Goal: Information Seeking & Learning: Learn about a topic

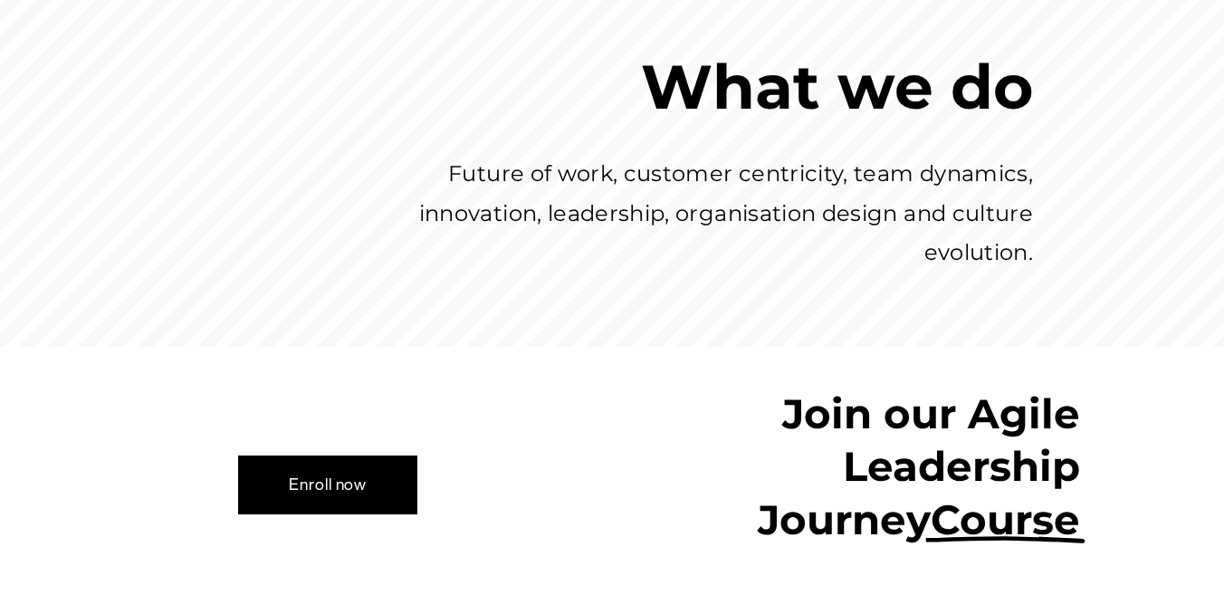
scroll to position [1112, 0]
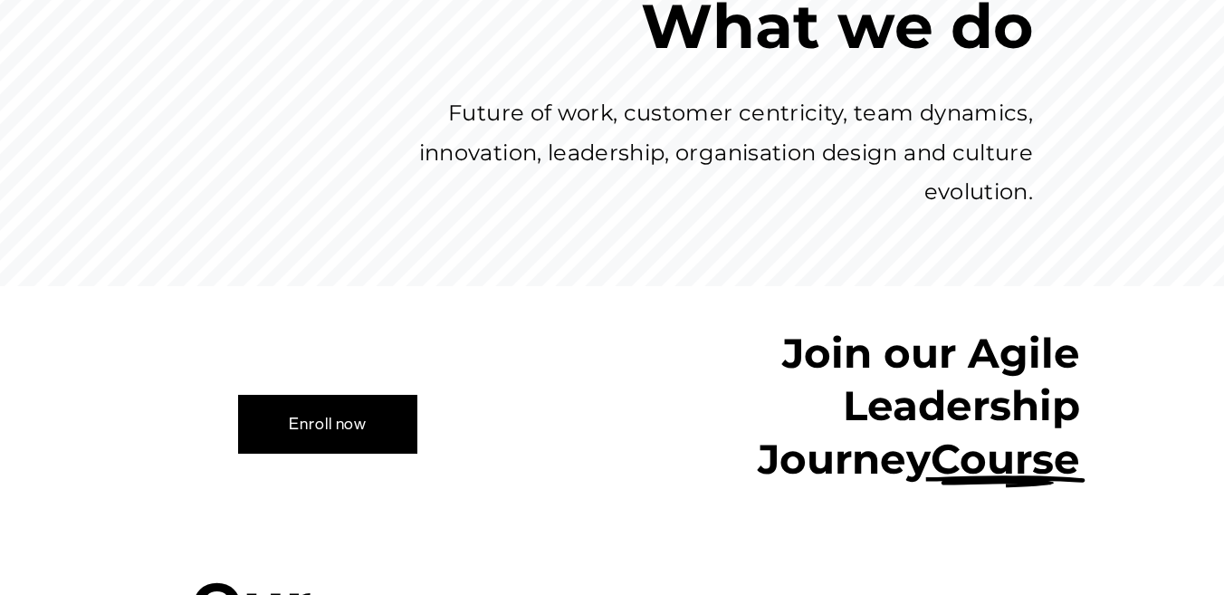
click at [333, 395] on link "Enroll now" at bounding box center [327, 424] width 179 height 58
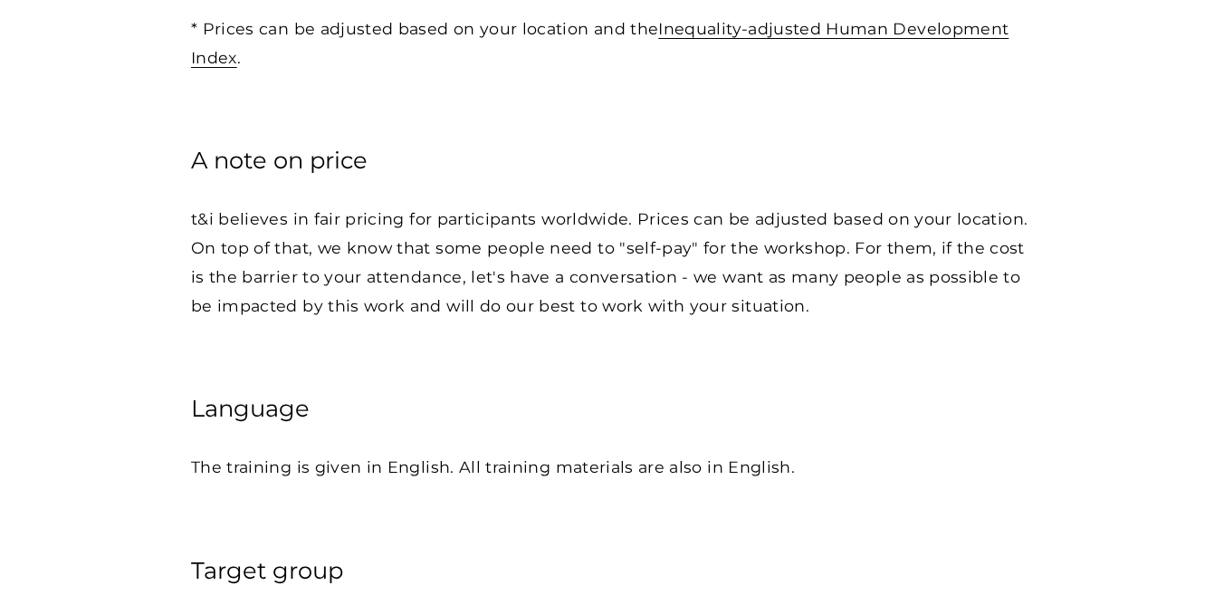
scroll to position [2794, 0]
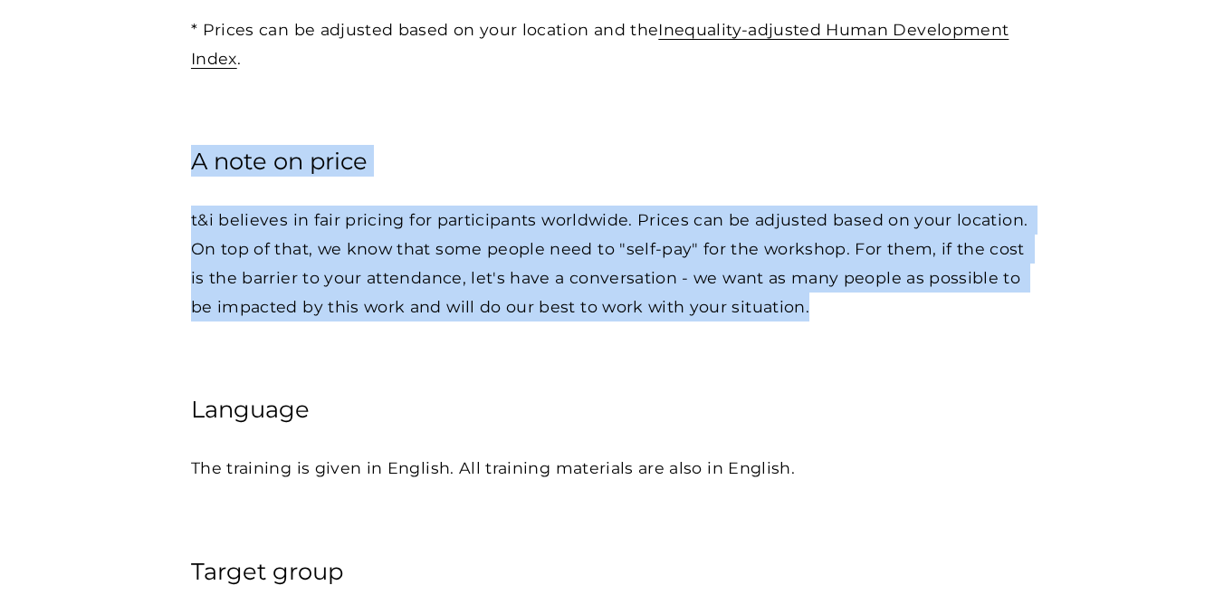
drag, startPoint x: 796, startPoint y: 267, endPoint x: 169, endPoint y: 111, distance: 645.6
click at [169, 111] on div "Agility in Leadership & Organisations Our goal is to improve organizational eff…" at bounding box center [612, 229] width 1224 height 5630
copy div "A note on price t&i believes in fair pricing for participants worldwide. Prices…"
click at [293, 145] on h4 "A note on price" at bounding box center [612, 161] width 842 height 32
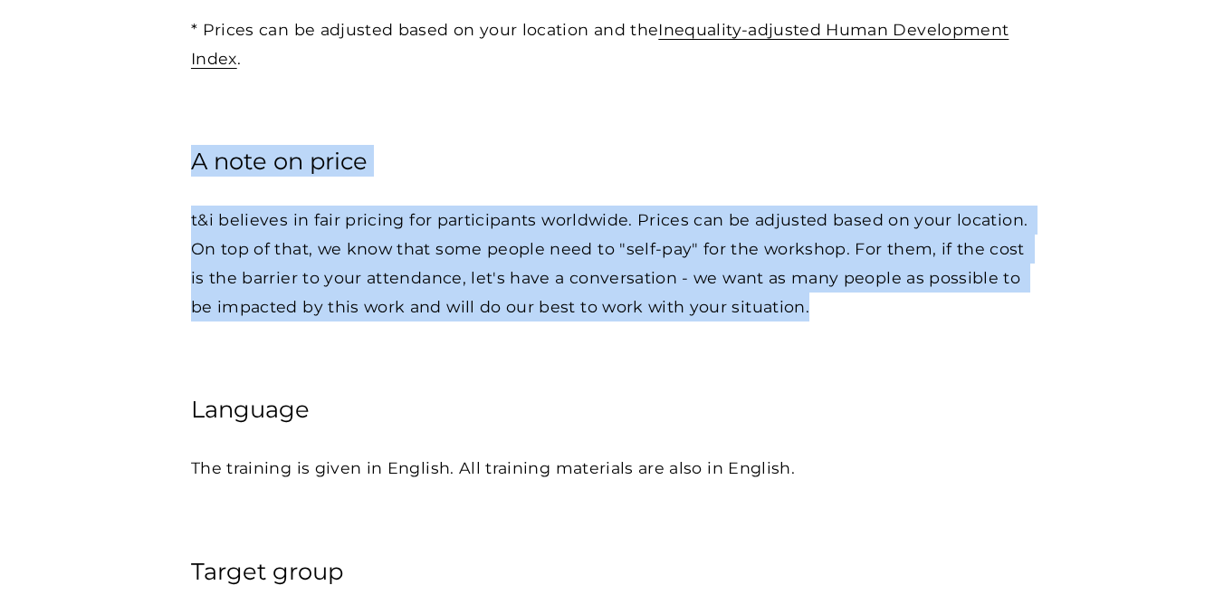
drag, startPoint x: 785, startPoint y: 269, endPoint x: 160, endPoint y: 121, distance: 642.0
click at [160, 121] on div "Agility in Leadership & Organisations Our goal is to improve organizational eff…" at bounding box center [612, 229] width 1224 height 5630
copy div "A note on price t&i believes in fair pricing for participants worldwide. Prices…"
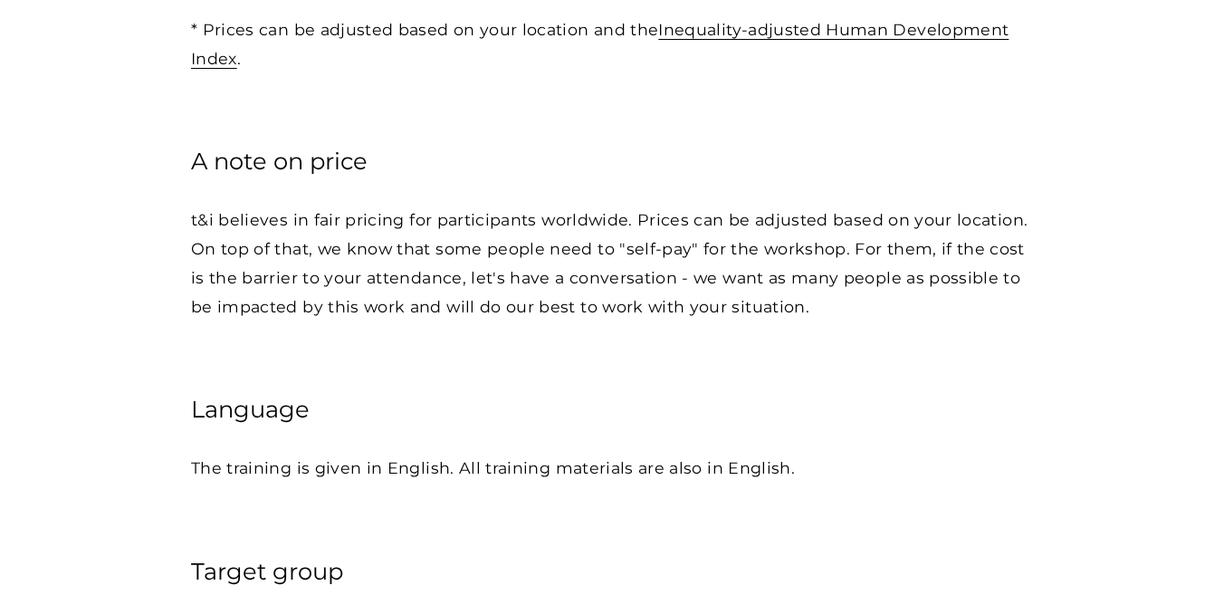
click at [541, 206] on p "t&i believes in fair pricing for participants worldwide. Prices can be adjusted…" at bounding box center [612, 263] width 842 height 115
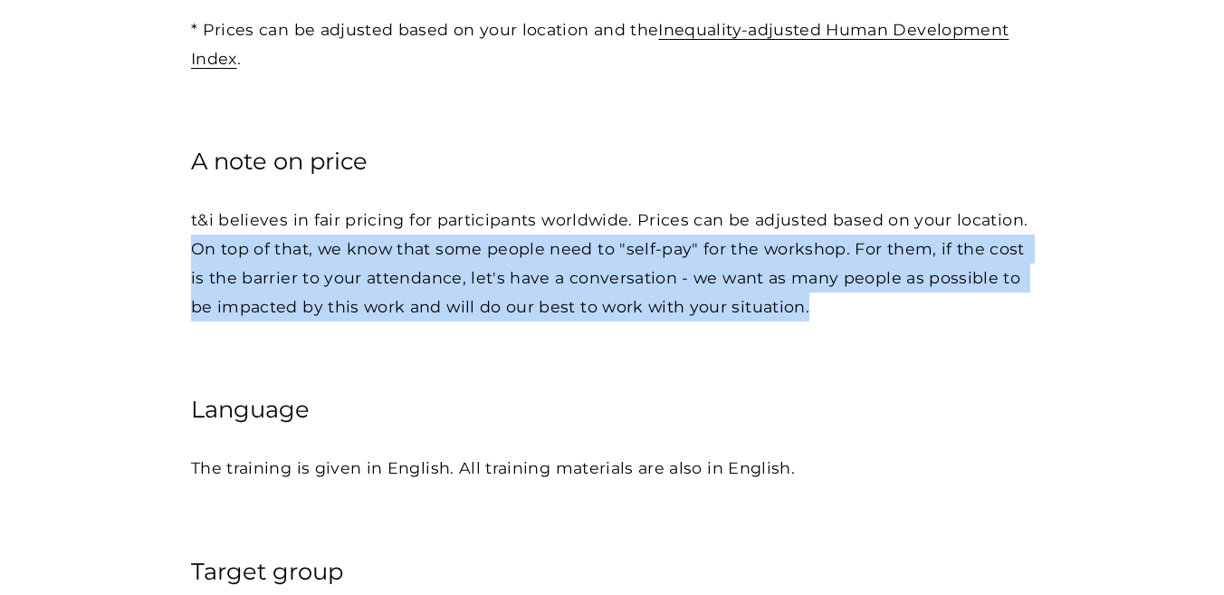
drag, startPoint x: 781, startPoint y: 267, endPoint x: 132, endPoint y: 217, distance: 651.1
click at [132, 217] on div "Agility in Leadership & Organisations Our goal is to improve organizational eff…" at bounding box center [612, 229] width 1224 height 5630
copy p "On top of that, we know that some people need to "self-pay" for the workshop. F…"
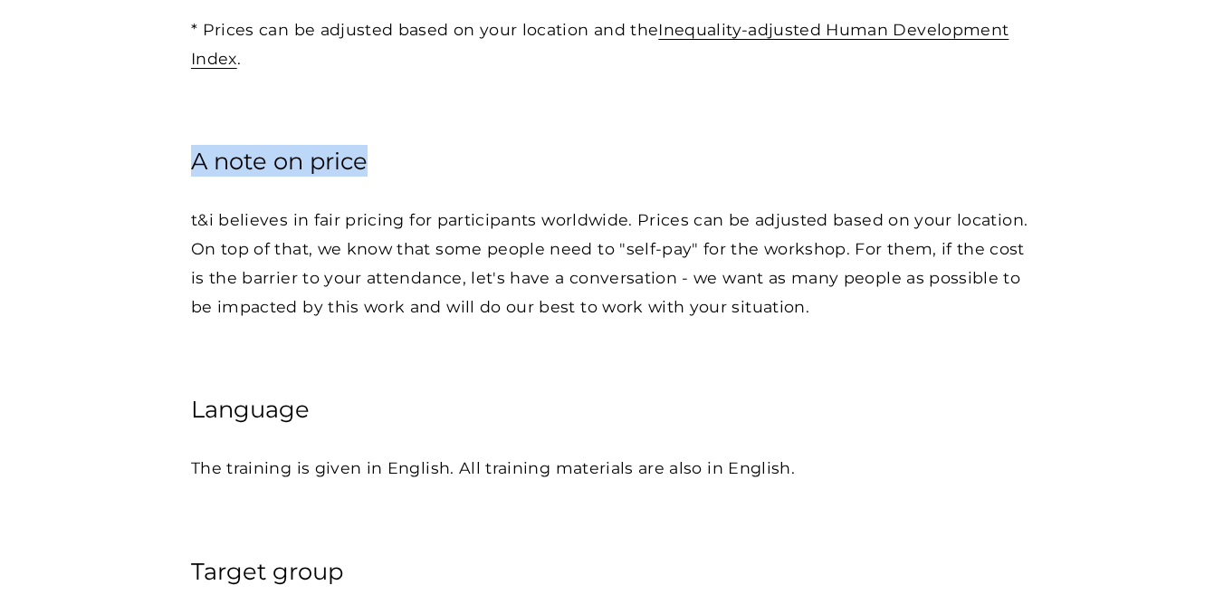
drag, startPoint x: 386, startPoint y: 115, endPoint x: 179, endPoint y: 113, distance: 206.4
click at [179, 113] on div "Agility in Leadership & Organisations Our goal is to improve organizational eff…" at bounding box center [612, 229] width 1224 height 5630
copy h4 "A note on price"
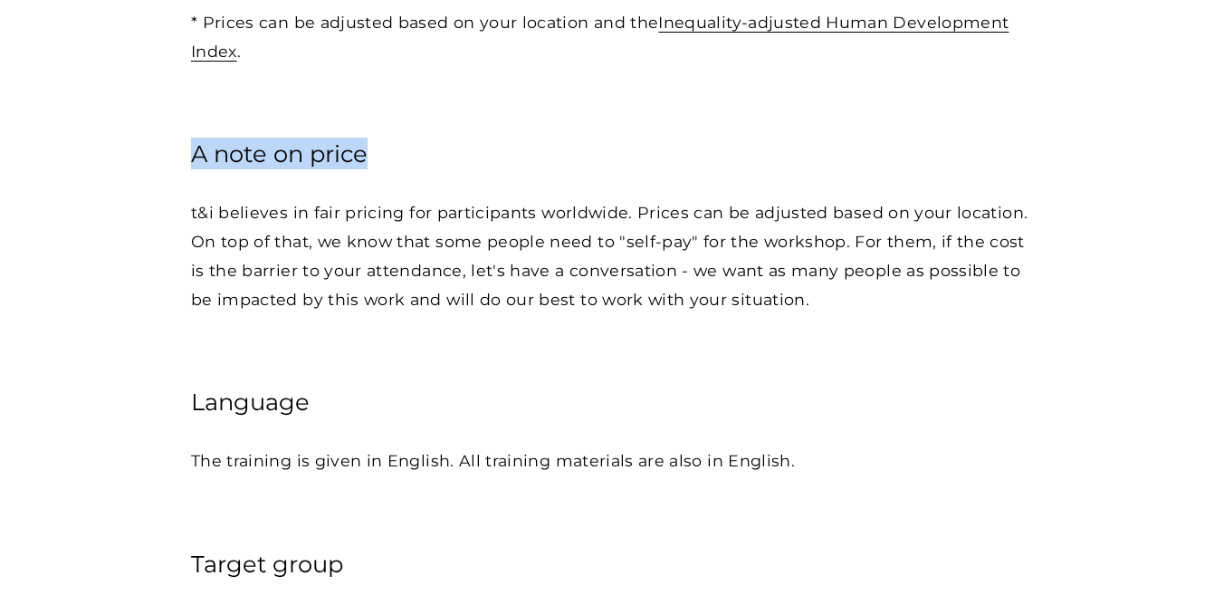
scroll to position [2797, 0]
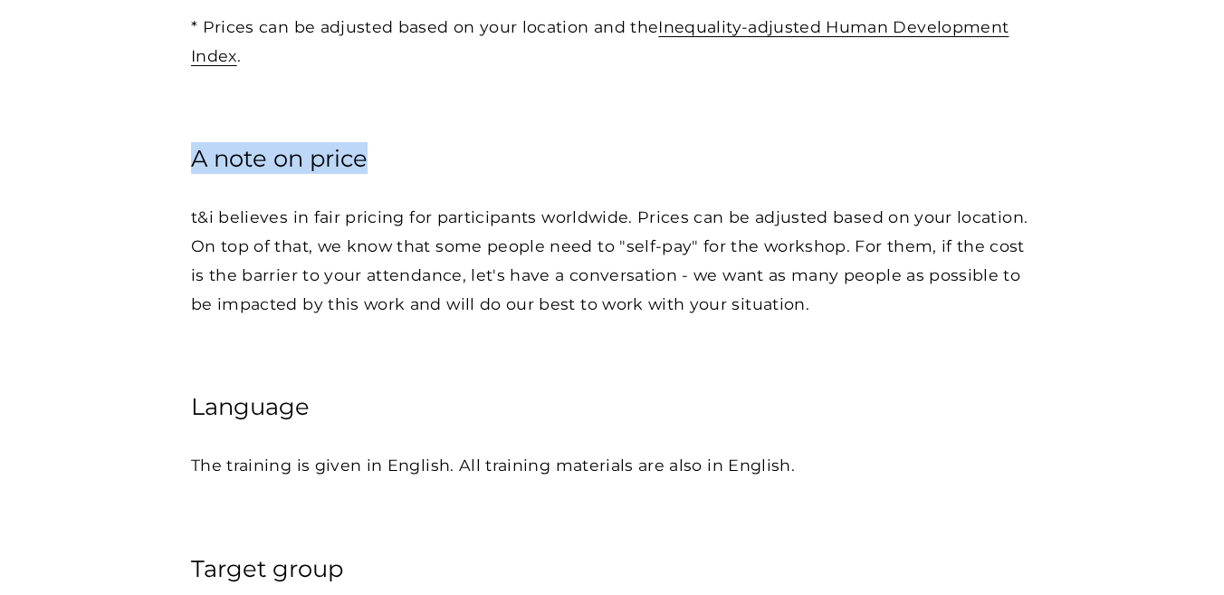
click at [387, 142] on h4 "A note on price" at bounding box center [612, 158] width 842 height 32
drag, startPoint x: 364, startPoint y: 120, endPoint x: 192, endPoint y: 113, distance: 172.2
click at [192, 142] on h4 "A note on price" at bounding box center [612, 158] width 842 height 32
click at [381, 142] on h4 "A note on price" at bounding box center [612, 158] width 842 height 32
drag, startPoint x: 365, startPoint y: 120, endPoint x: 198, endPoint y: 121, distance: 166.6
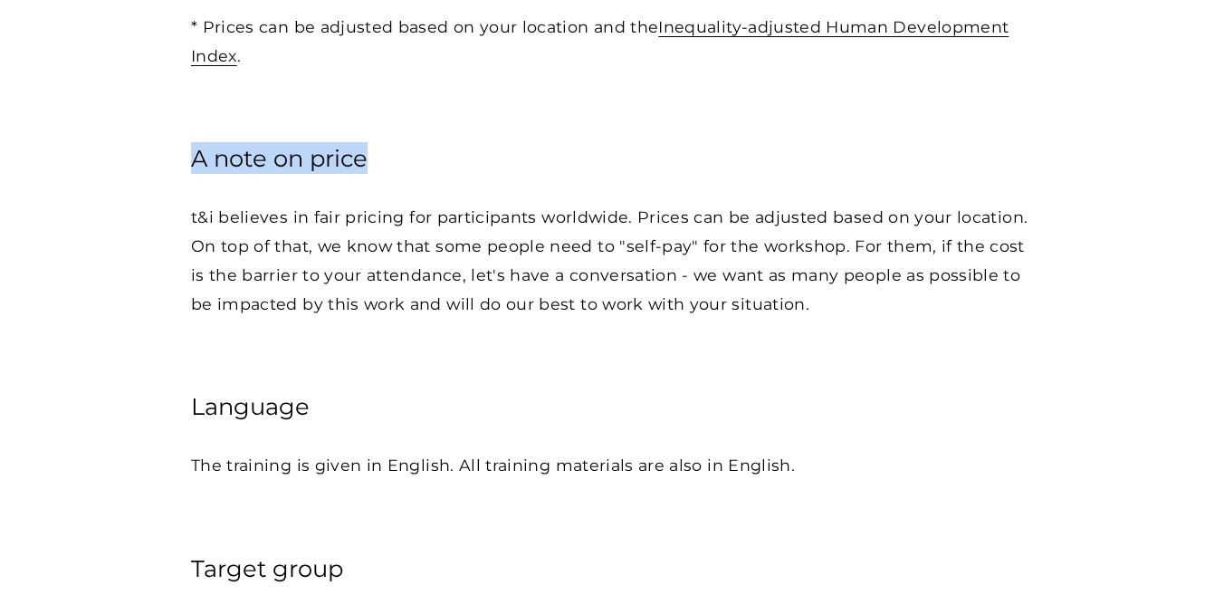
click at [198, 142] on h4 "A note on price" at bounding box center [612, 158] width 842 height 32
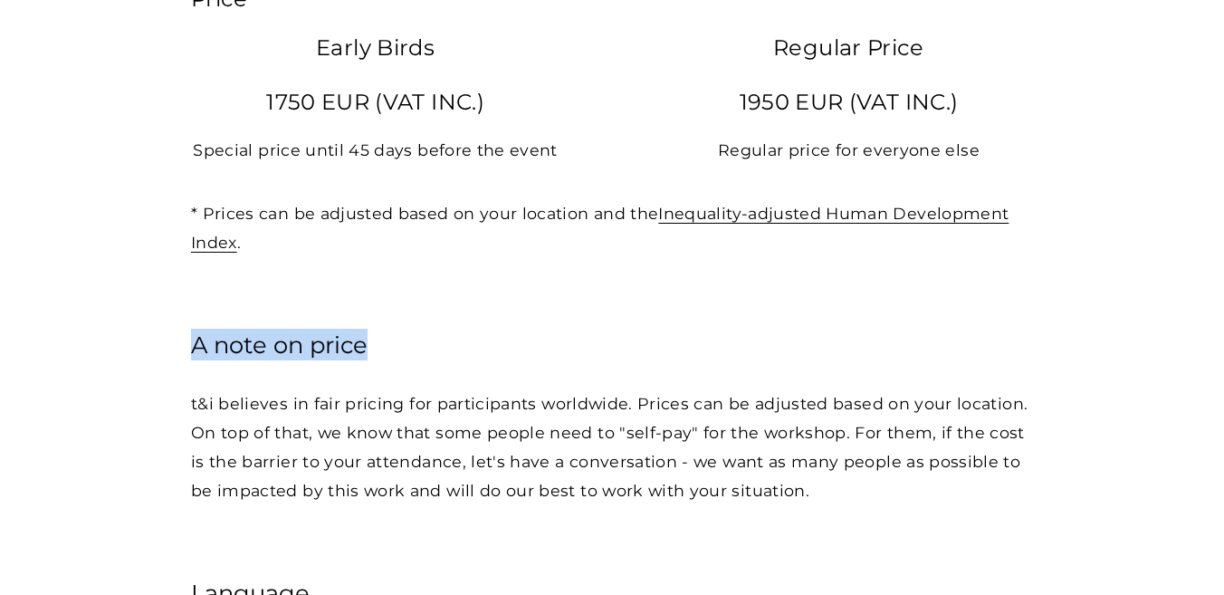
scroll to position [2604, 0]
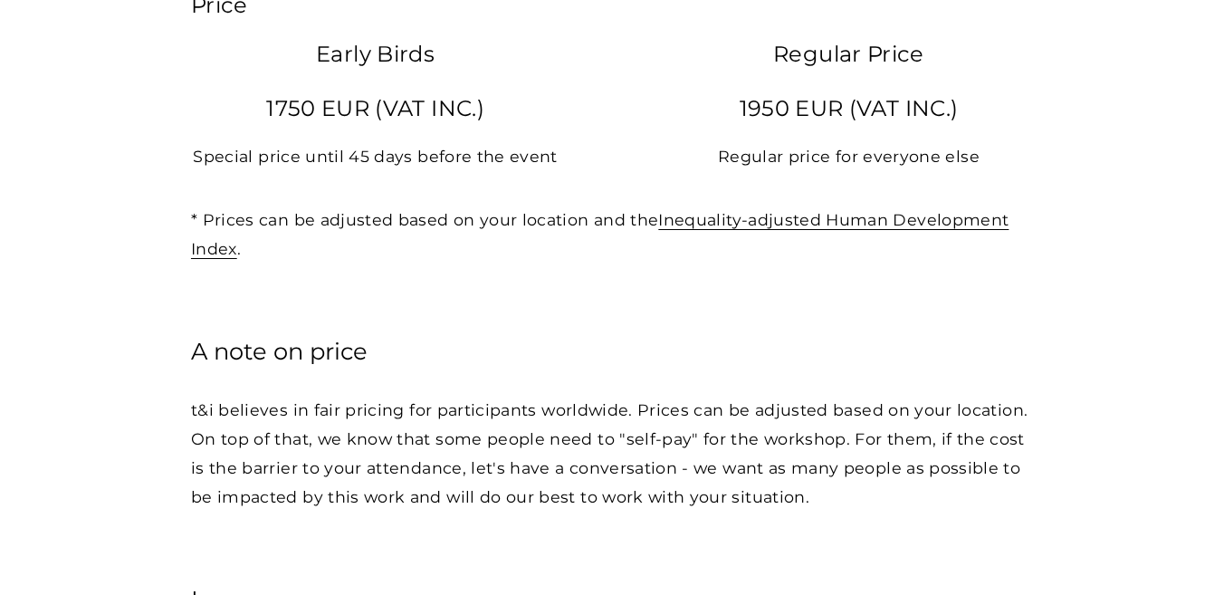
click at [465, 209] on p "* Prices can be adjusted based on your location and the Inequality-adjusted Hum…" at bounding box center [612, 234] width 842 height 57
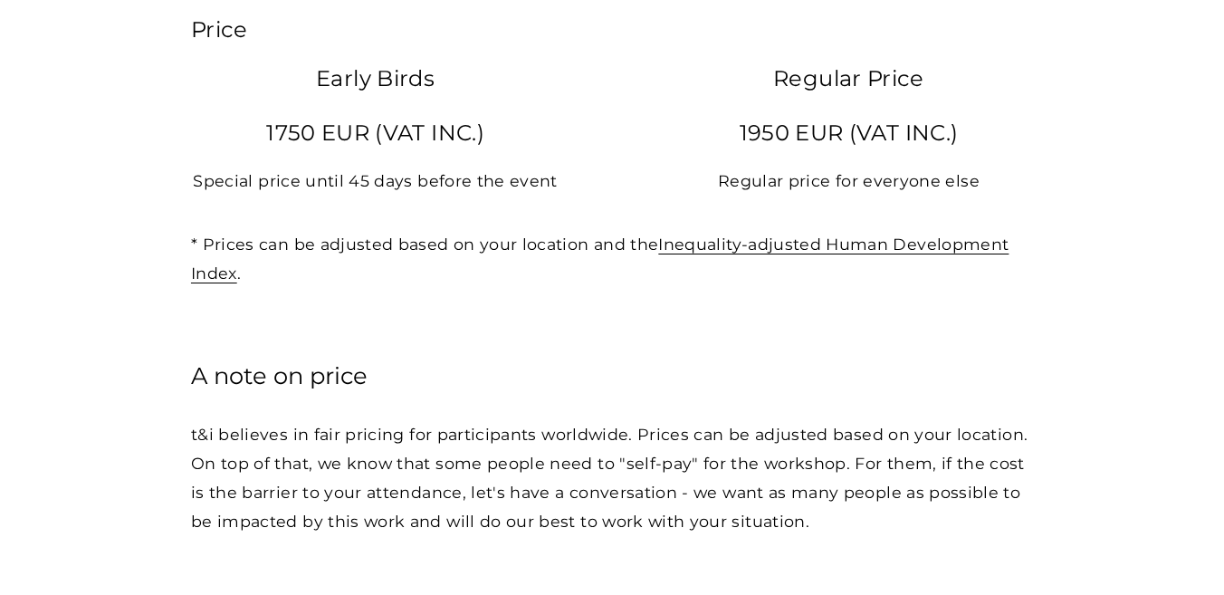
scroll to position [2591, 0]
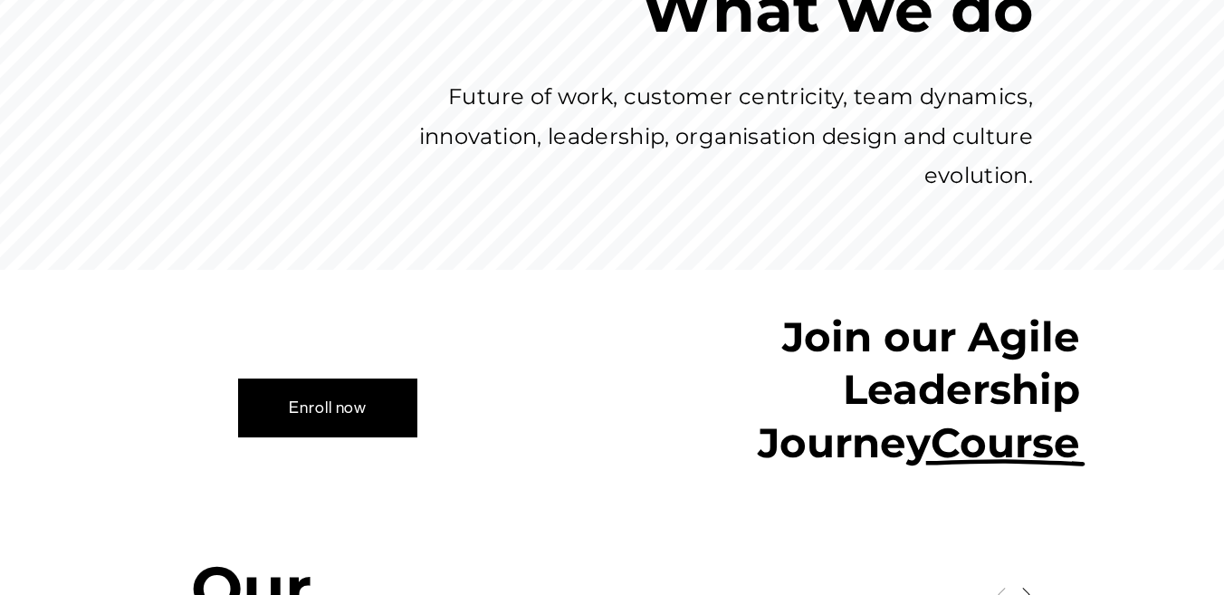
scroll to position [1136, 0]
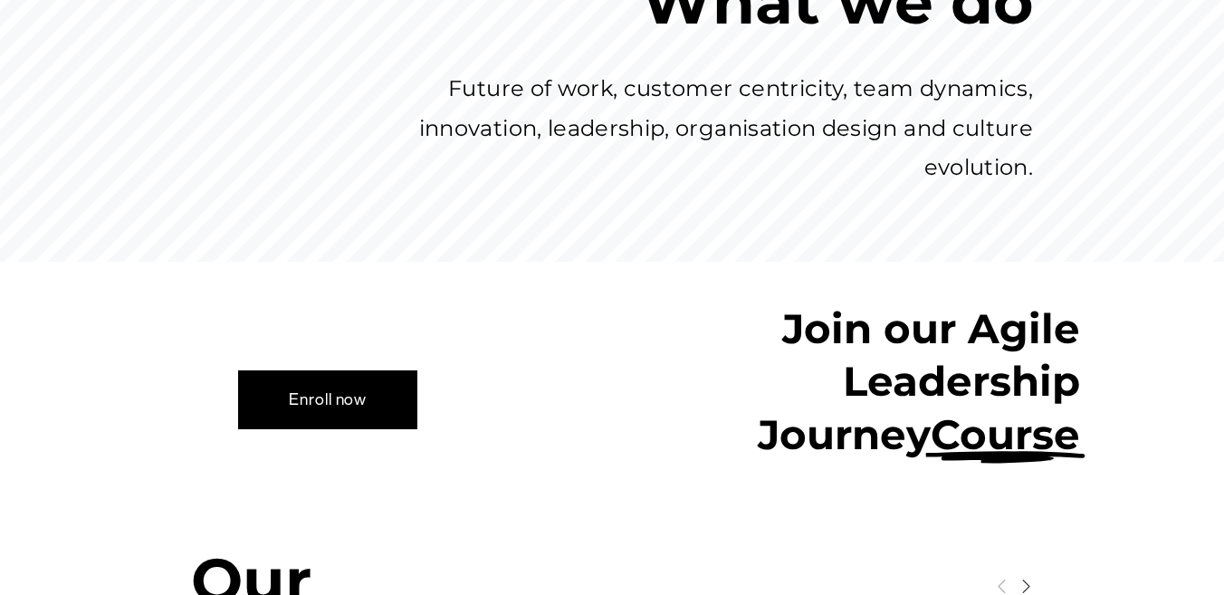
click at [355, 370] on link "Enroll now" at bounding box center [327, 399] width 179 height 58
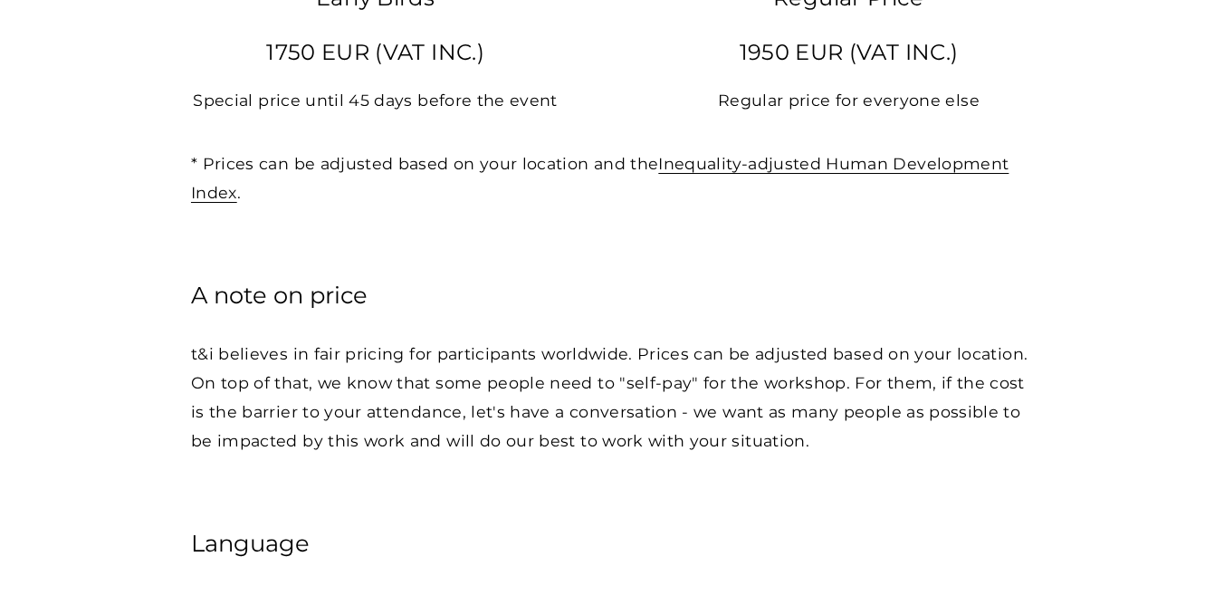
scroll to position [2545, 0]
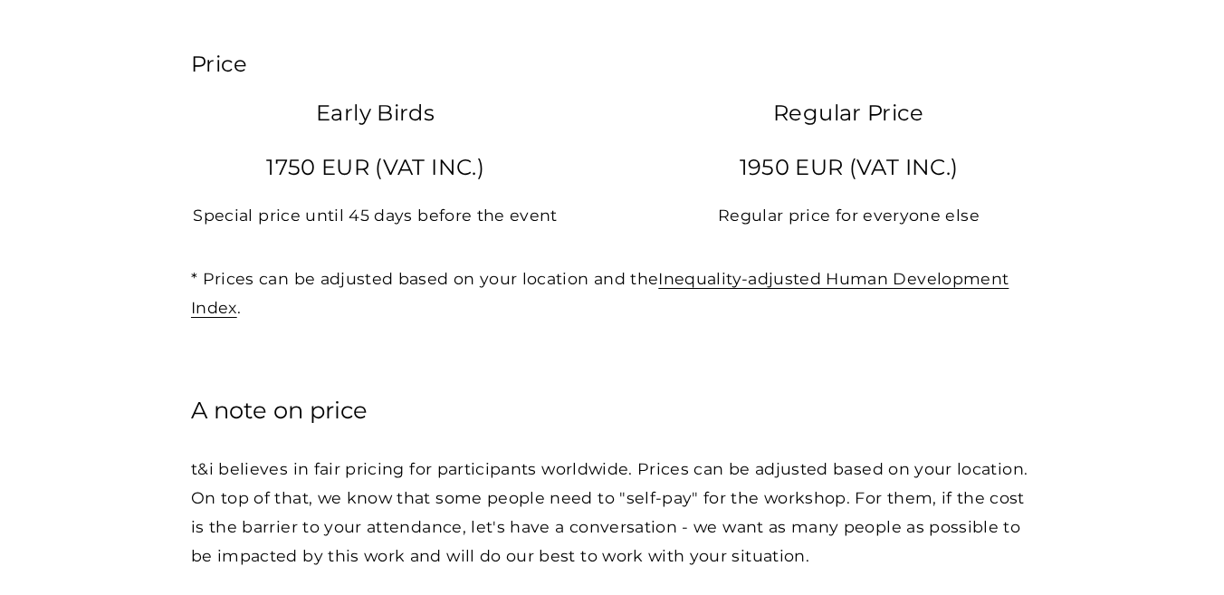
click at [733, 269] on link "Inequality-adjusted Human Development Index" at bounding box center [600, 293] width 818 height 48
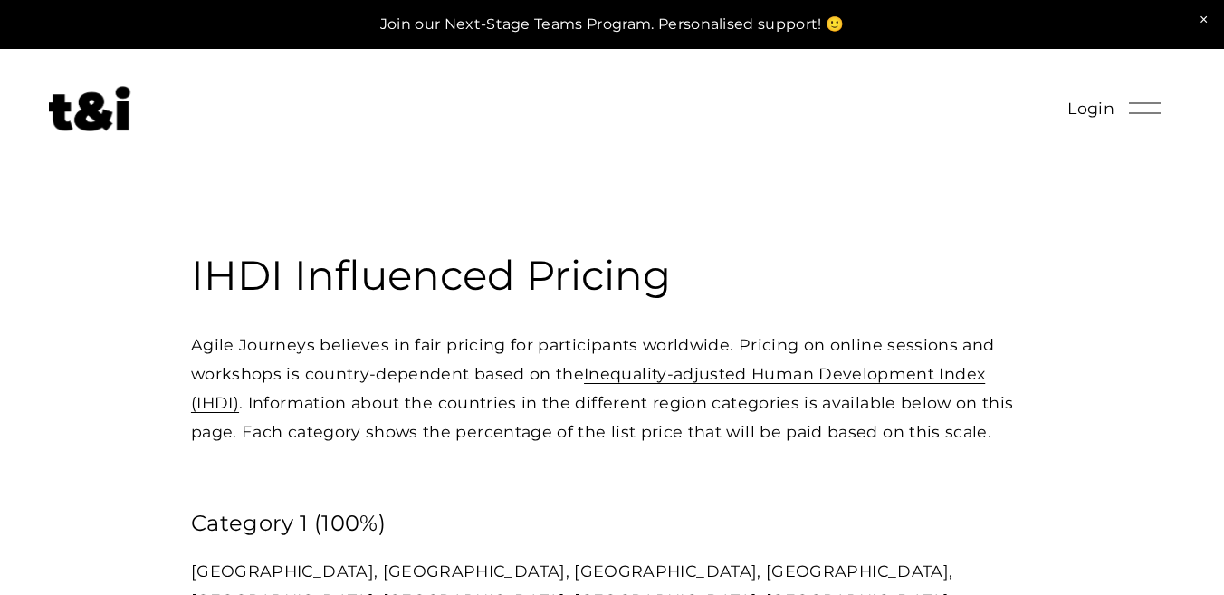
click at [81, 116] on img at bounding box center [89, 108] width 81 height 45
